Goal: Information Seeking & Learning: Learn about a topic

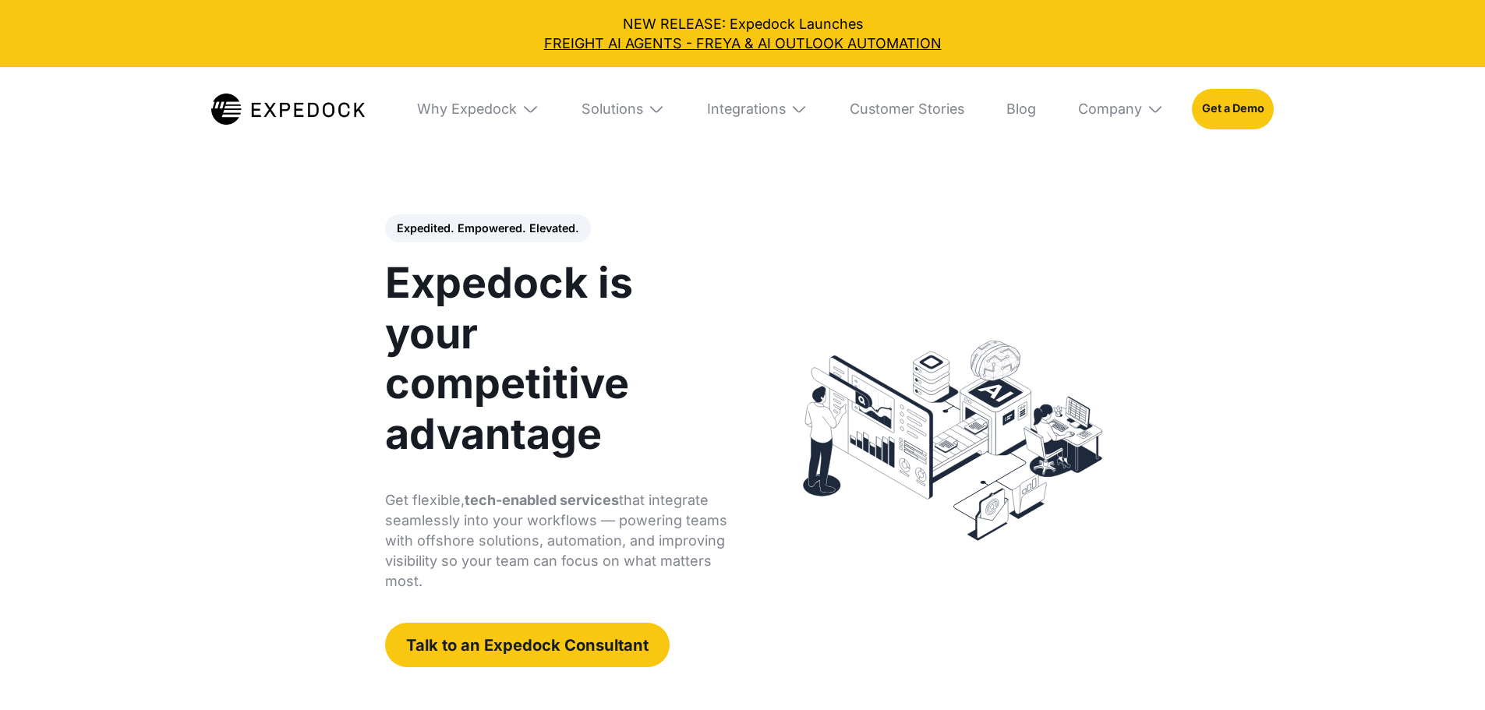
select select
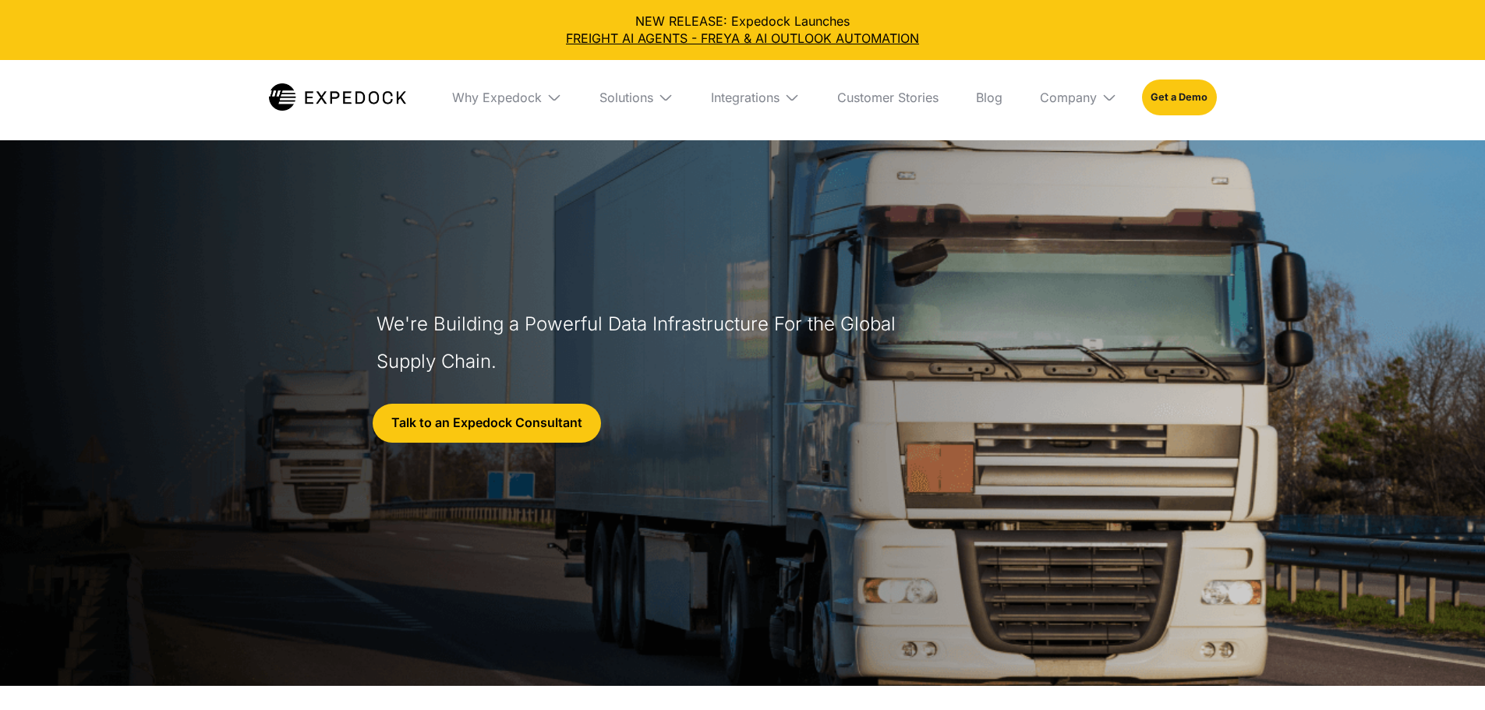
select select
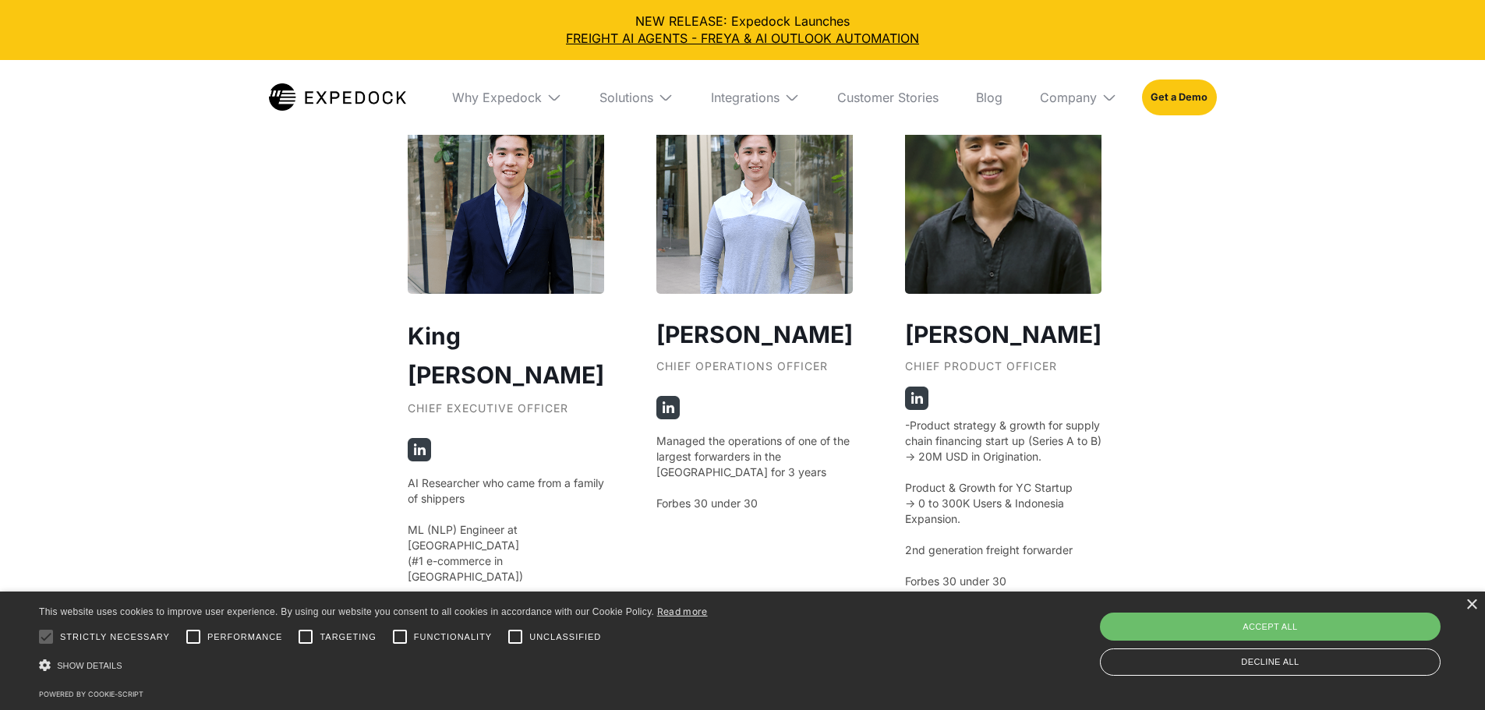
scroll to position [3041, 0]
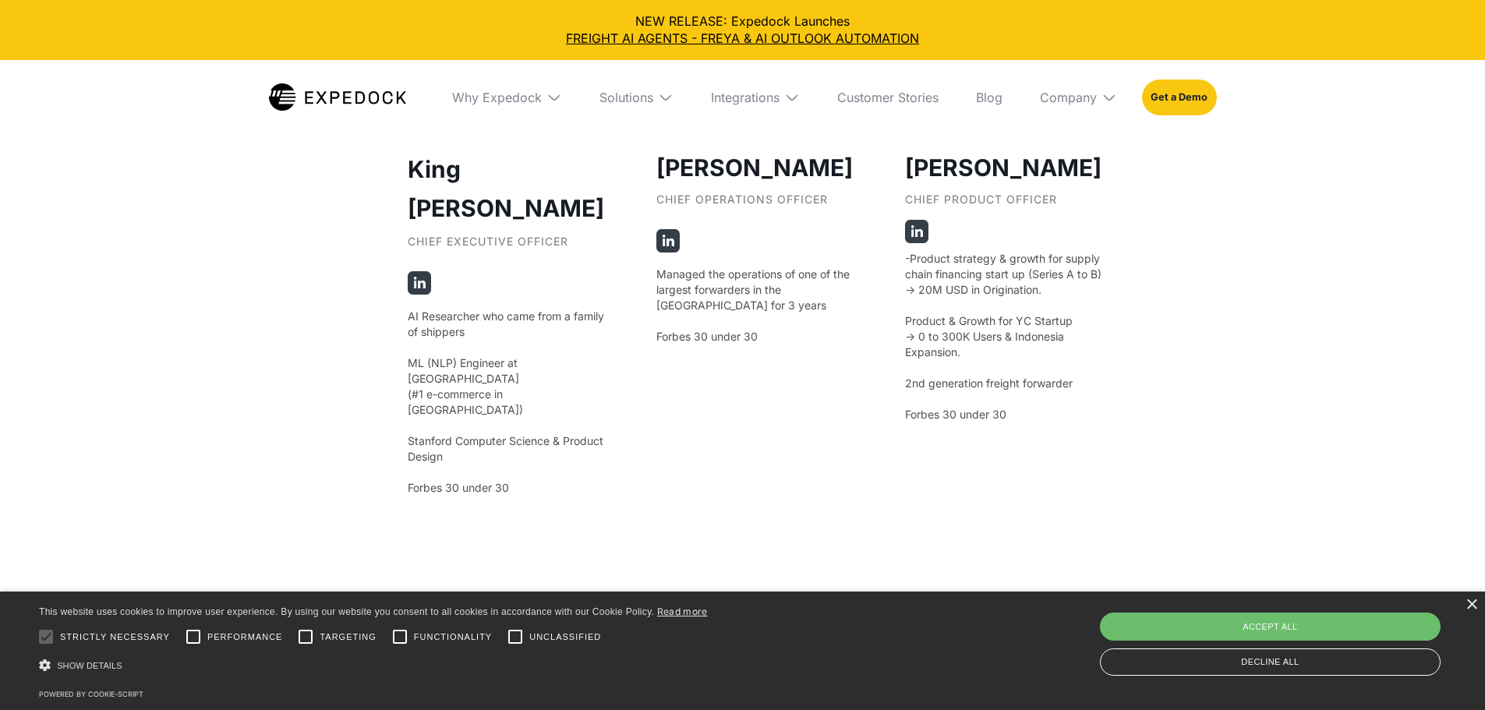
click at [520, 76] on div "Why Expedock" at bounding box center [507, 97] width 135 height 75
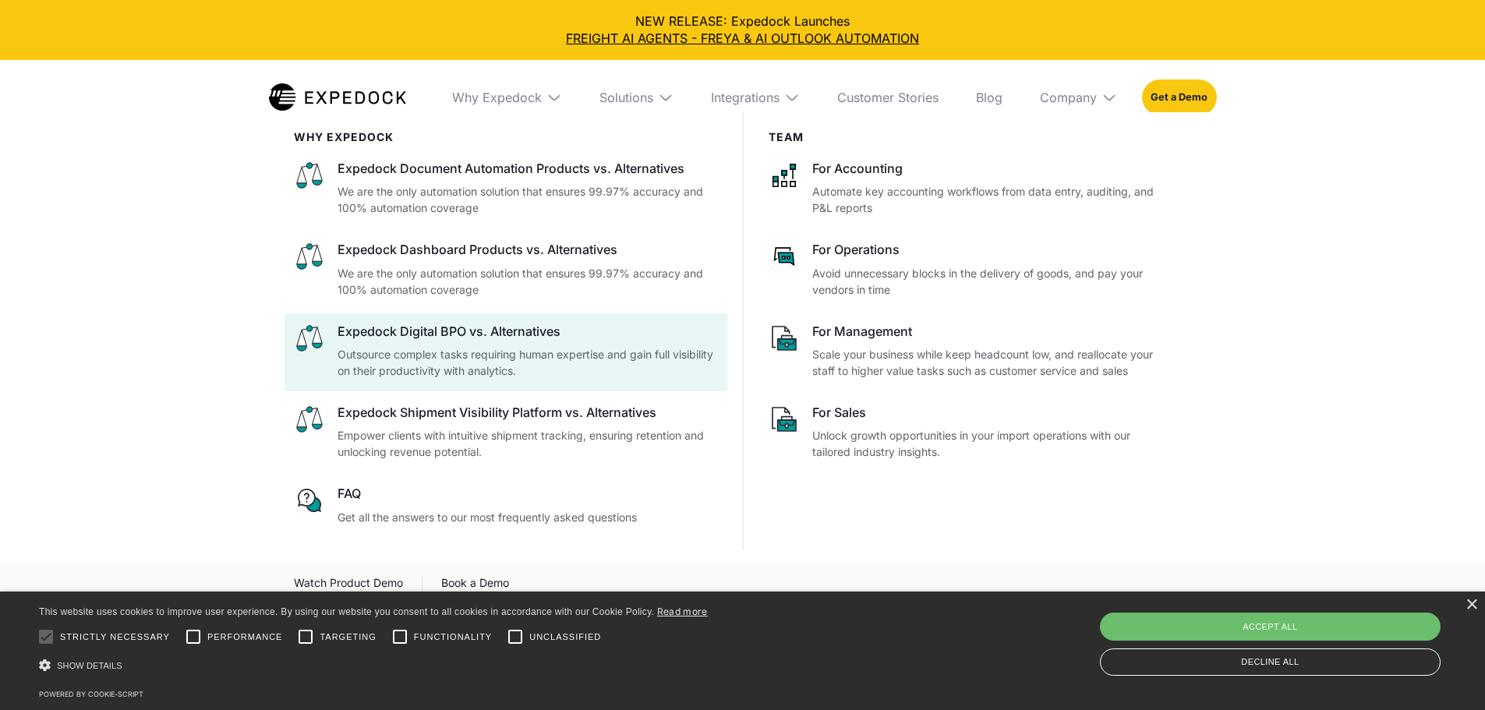
drag, startPoint x: 412, startPoint y: 336, endPoint x: 214, endPoint y: 368, distance: 200.6
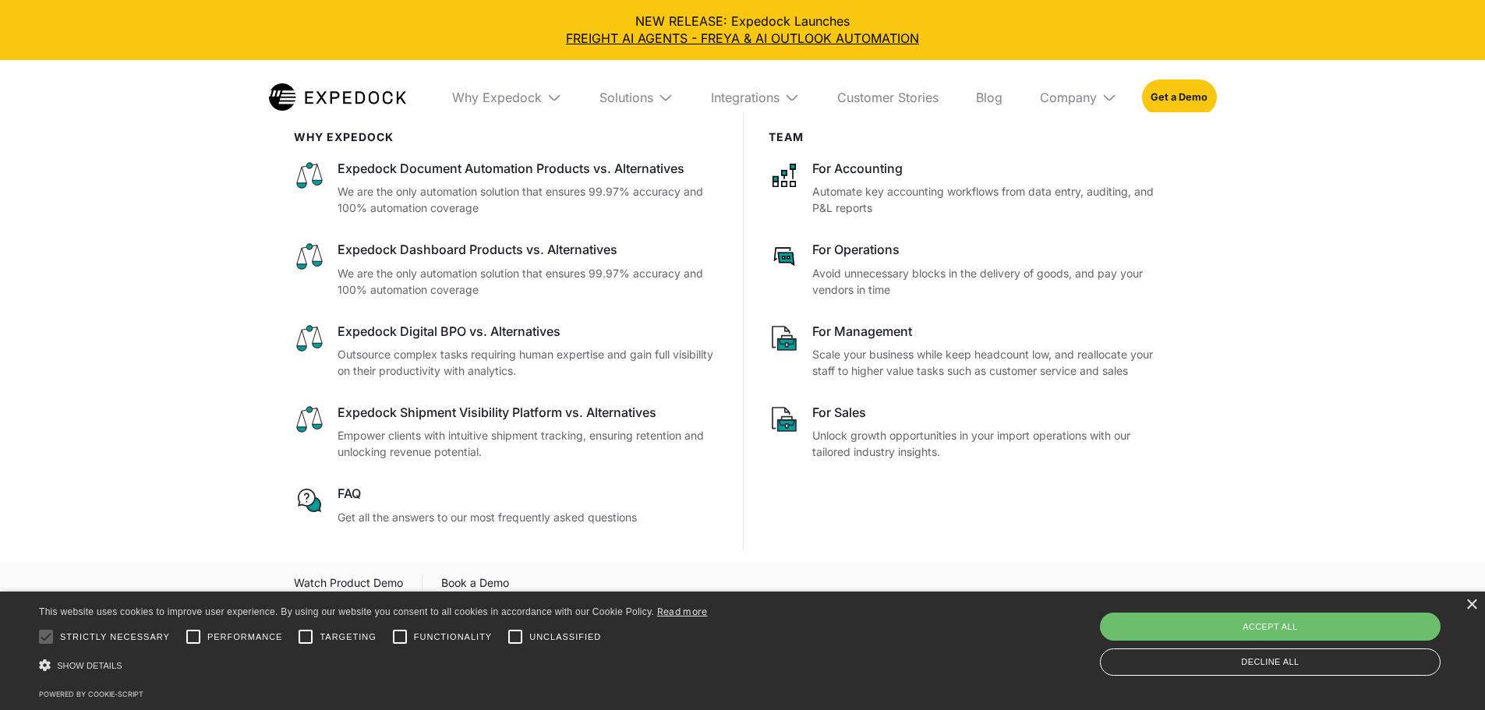
drag, startPoint x: 214, startPoint y: 368, endPoint x: 96, endPoint y: 318, distance: 128.6
click at [96, 318] on div "WHy Expedock Expedock Document Automation Products vs. Alternatives We are the …" at bounding box center [742, 361] width 1485 height 498
click at [1277, 361] on div "WHy Expedock Expedock Document Automation Products vs. Alternatives We are the …" at bounding box center [742, 361] width 1485 height 498
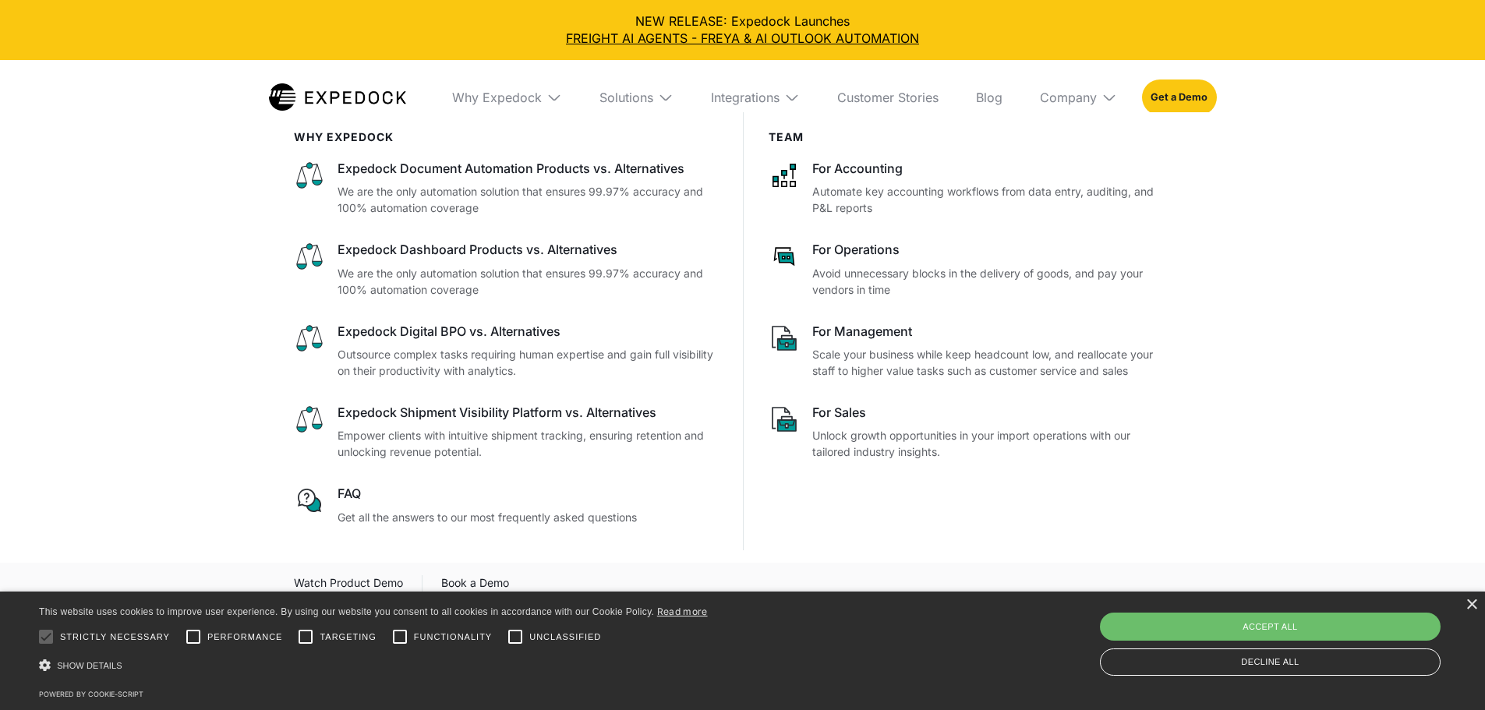
scroll to position [936, 0]
click at [1374, 307] on div "WHy Expedock Expedock Document Automation Products vs. Alternatives We are the …" at bounding box center [742, 361] width 1485 height 498
click at [499, 85] on div "Why Expedock" at bounding box center [507, 97] width 135 height 75
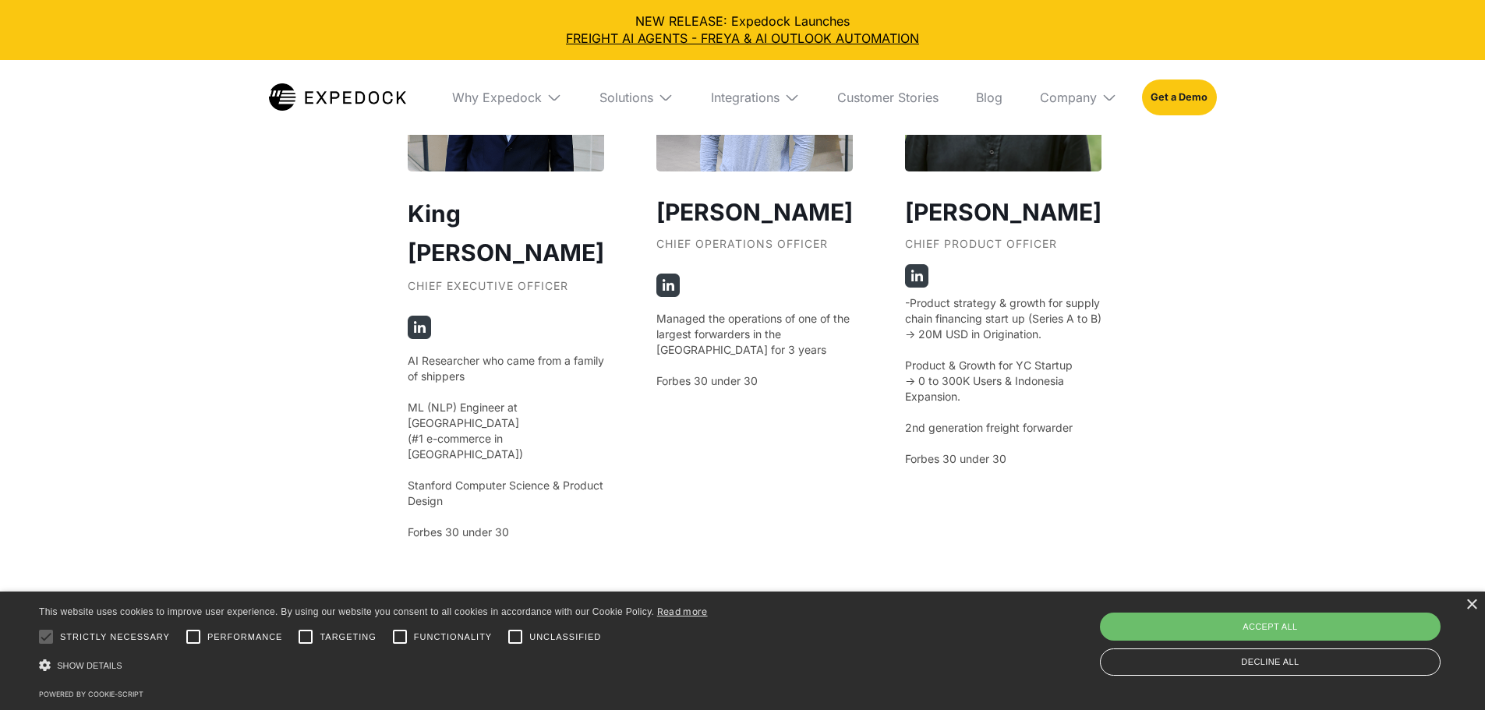
scroll to position [3118, 0]
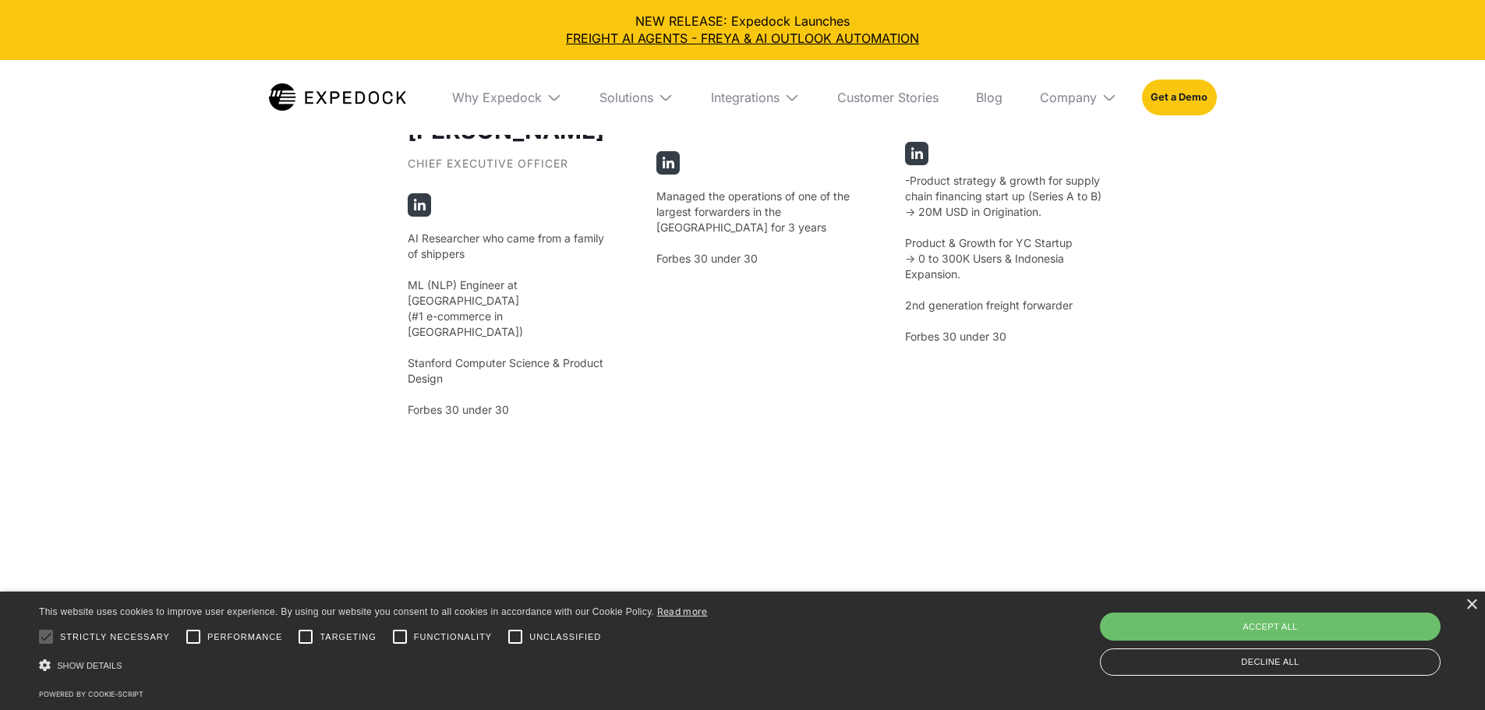
drag, startPoint x: 658, startPoint y: 260, endPoint x: 752, endPoint y: 428, distance: 192.6
click at [763, 418] on div "Jeff Tan Chief Operations Officer Managed the operations of one of the largest …" at bounding box center [754, 135] width 196 height 565
click at [937, 321] on p "-Product strategy & growth for supply chain financing start up (Series A to B) …" at bounding box center [1003, 259] width 196 height 172
click at [922, 329] on p "-Product strategy & growth for supply chain financing start up (Series A to B) …" at bounding box center [1003, 259] width 196 height 172
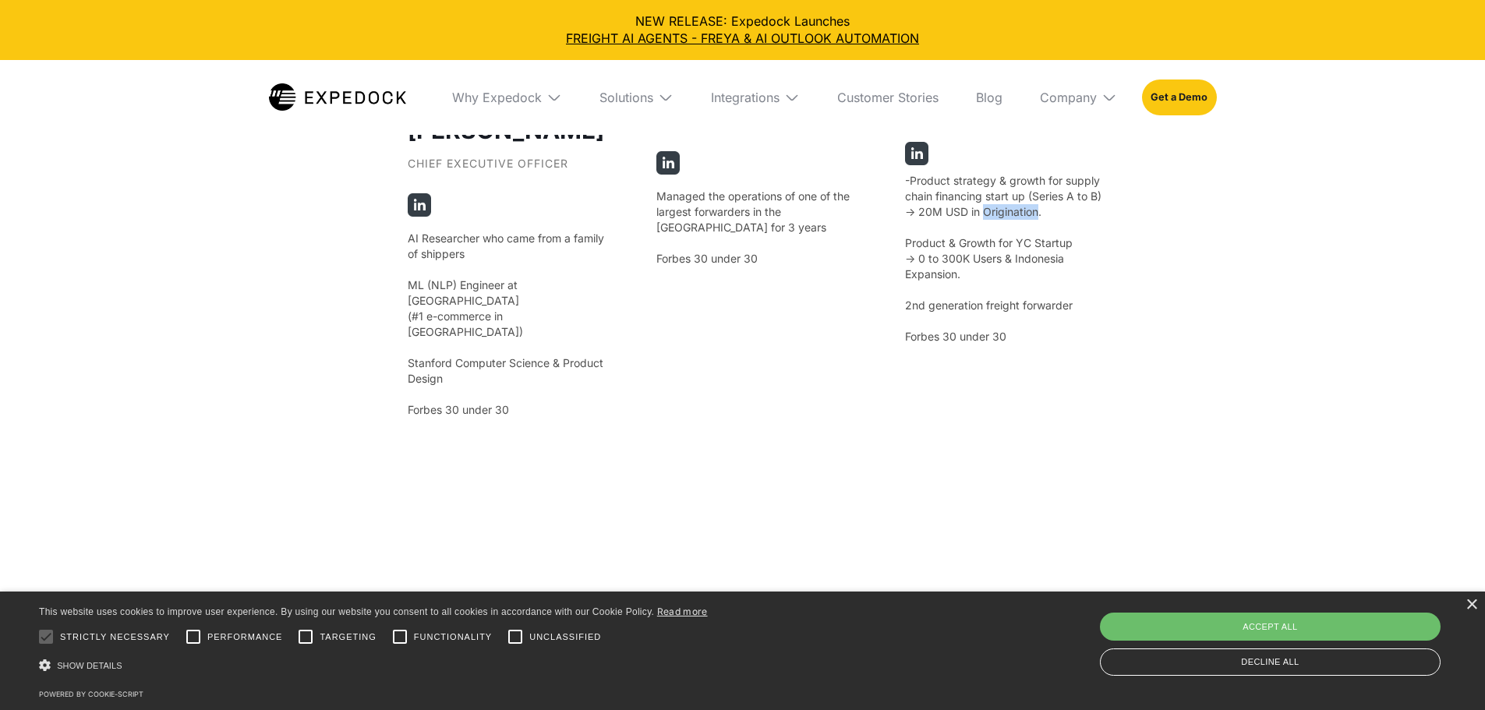
click at [905, 165] on img at bounding box center [916, 153] width 23 height 23
